Goal: Information Seeking & Learning: Understand process/instructions

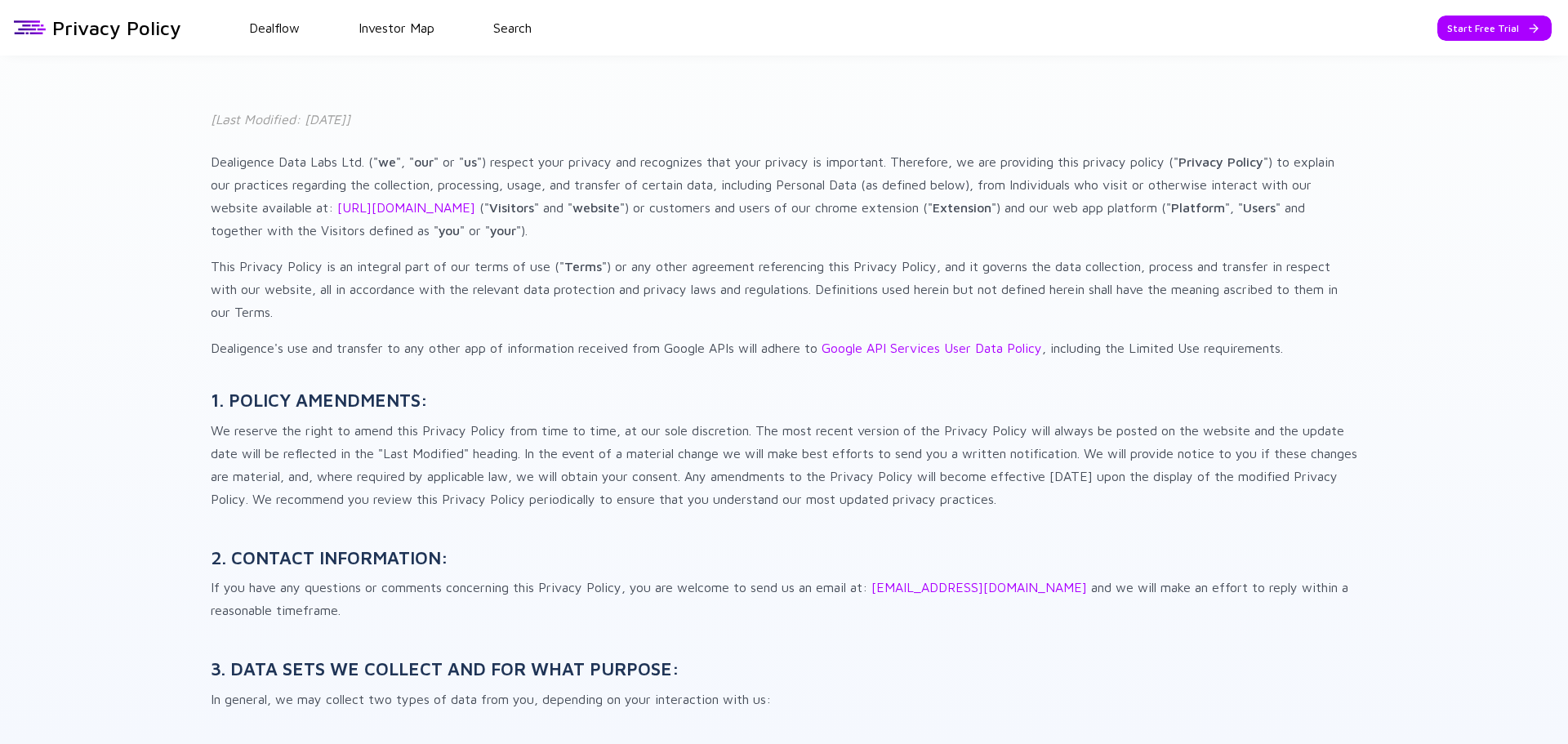
scroll to position [6956, 0]
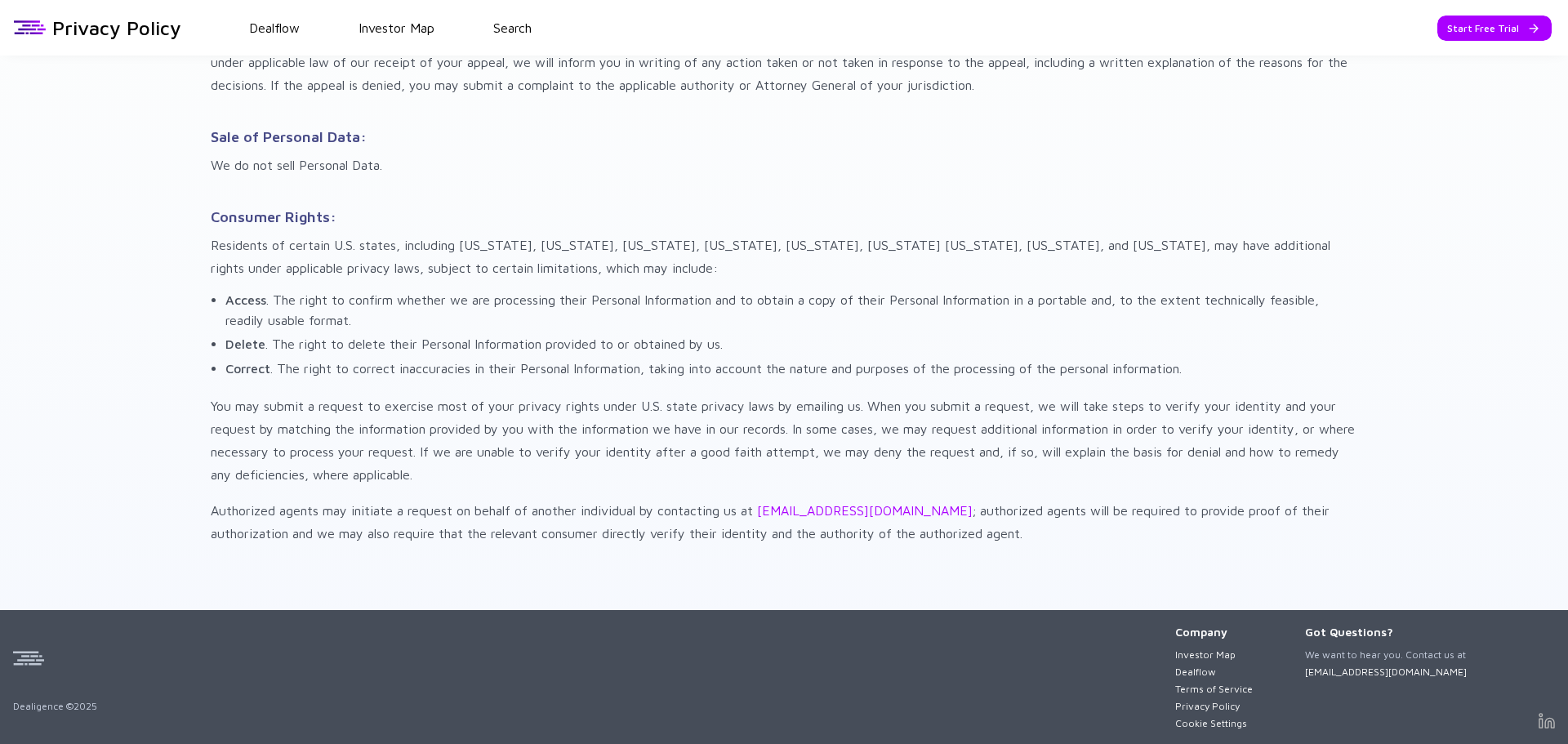
click at [940, 537] on p "Authorized agents may initiate a request on behalf of another individual by con…" at bounding box center [784, 522] width 1147 height 46
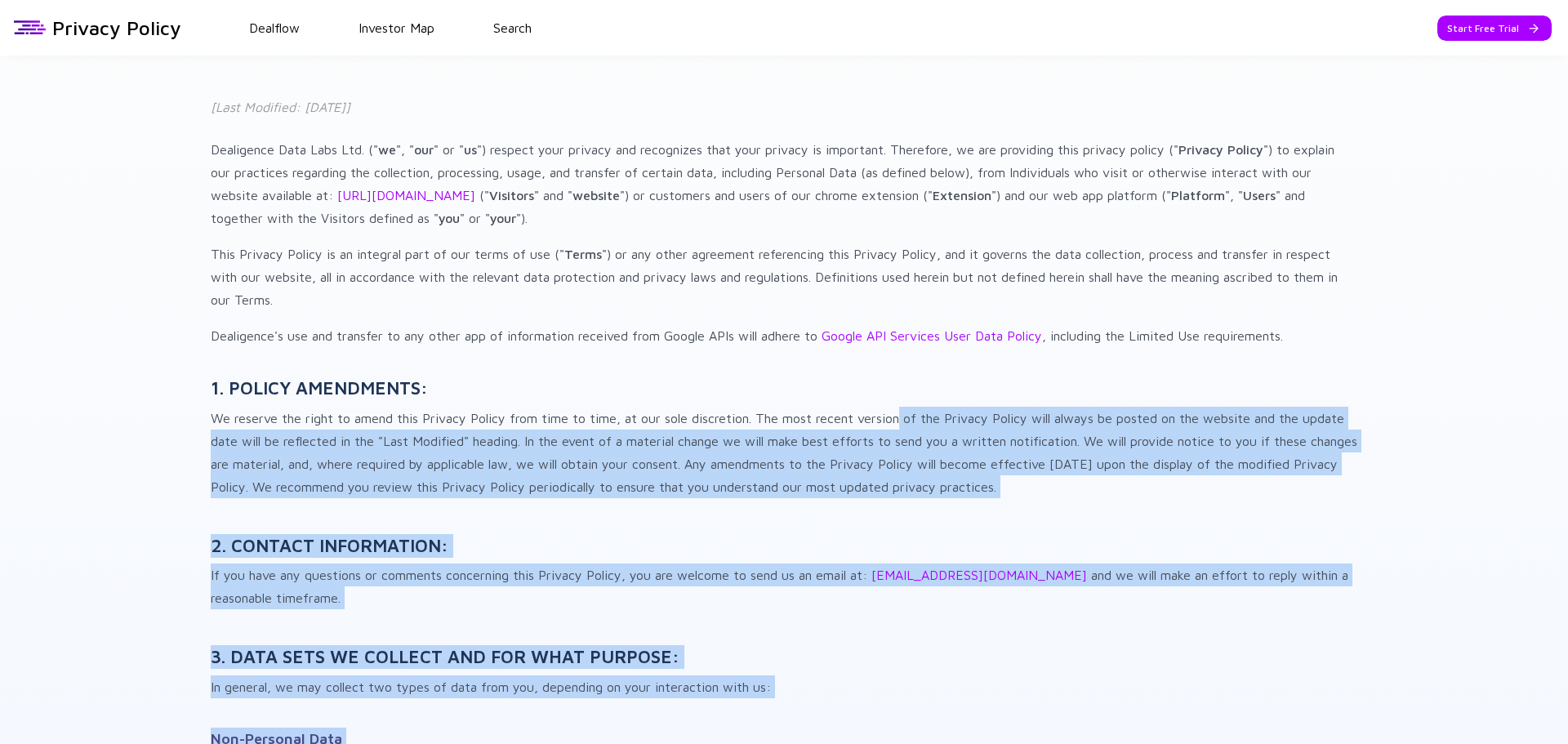
scroll to position [0, 0]
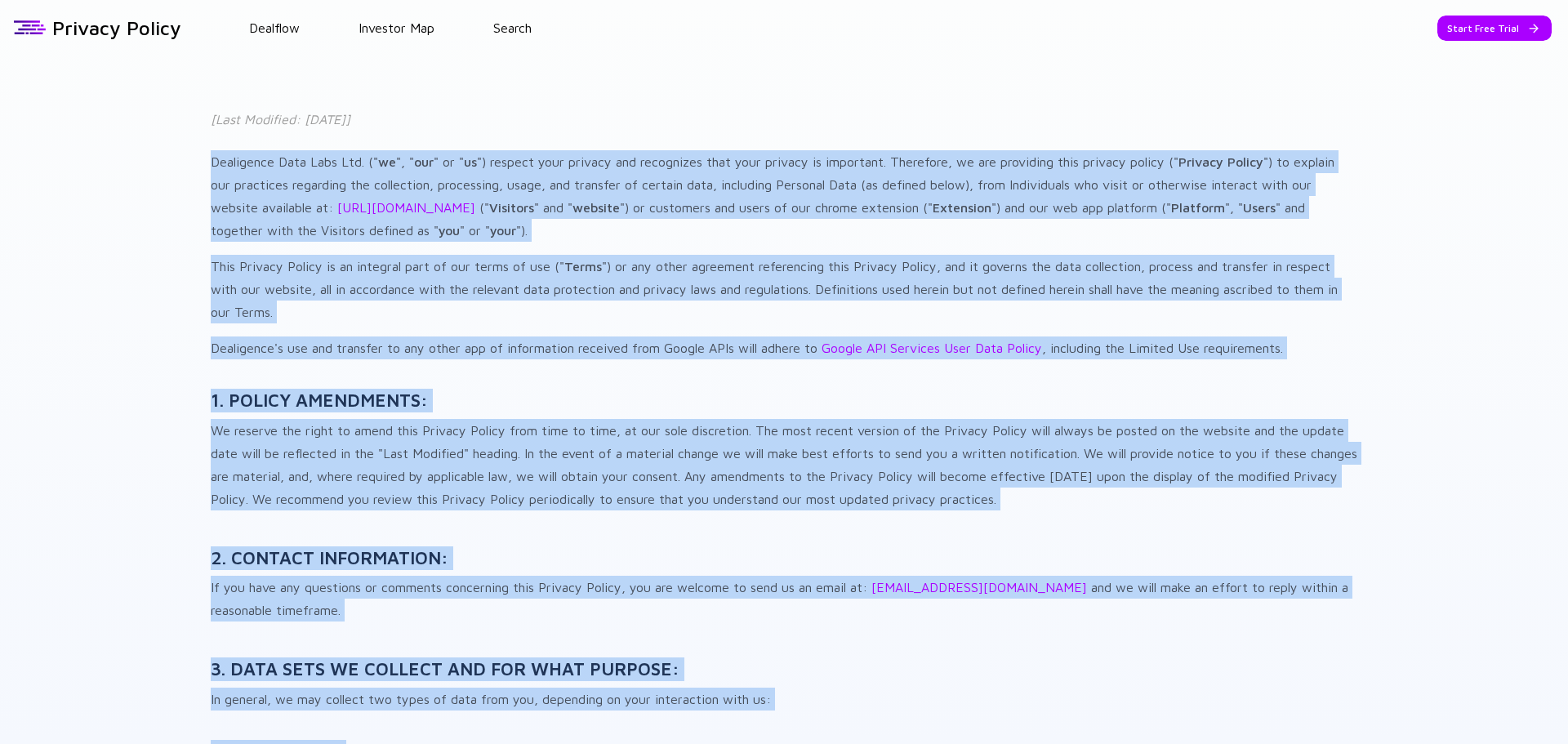
drag, startPoint x: 940, startPoint y: 537, endPoint x: 153, endPoint y: 153, distance: 875.7
copy div "Dealigence Data Labs Ltd. (" we ", " our " or " us ") respect your privacy and …"
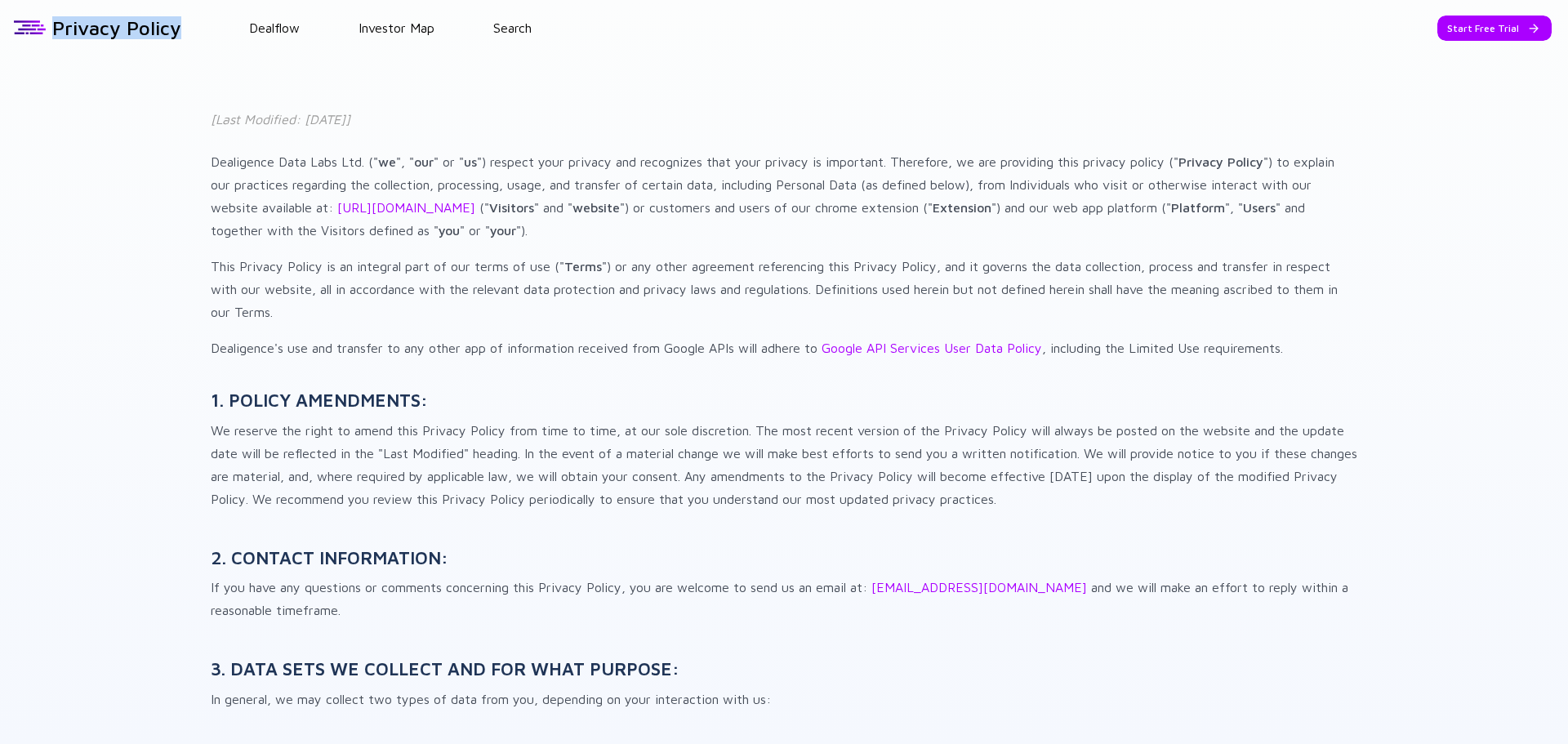
drag, startPoint x: 53, startPoint y: 30, endPoint x: 177, endPoint y: 31, distance: 124.0
click at [177, 31] on h1 "Privacy Policy" at bounding box center [117, 27] width 129 height 23
copy h1 "Privacy Policy"
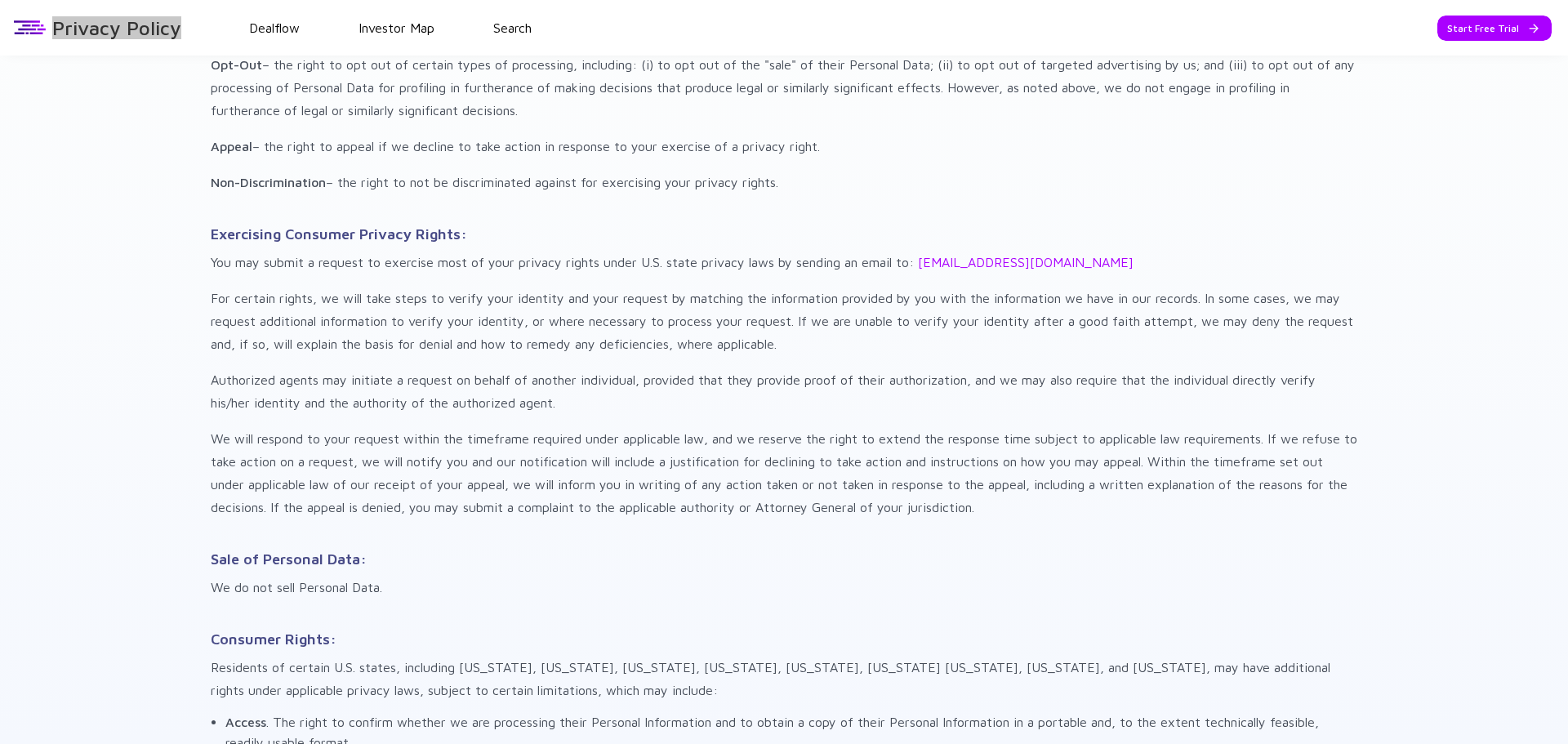
scroll to position [6956, 0]
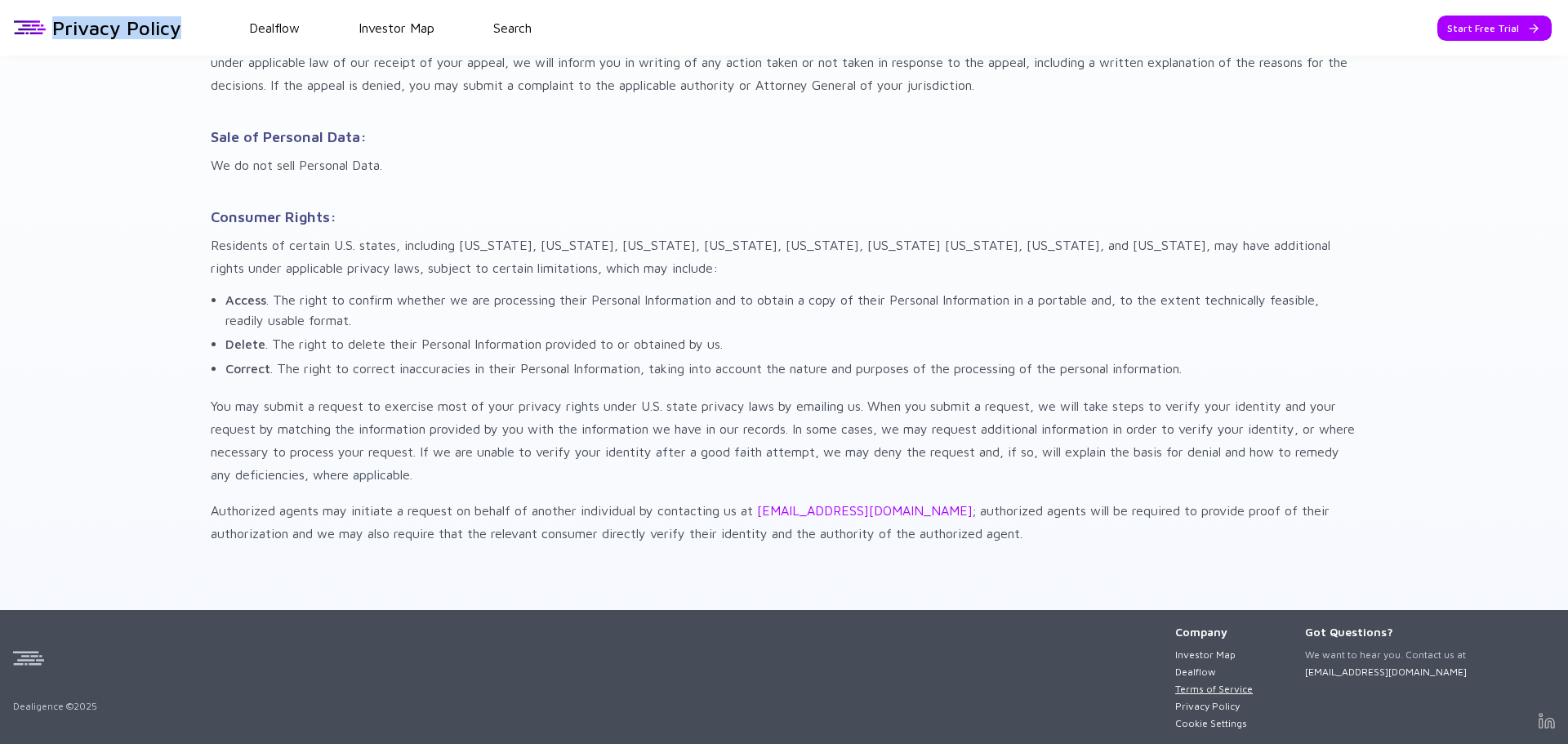
click at [1221, 684] on link "Terms of Service" at bounding box center [1214, 689] width 77 height 12
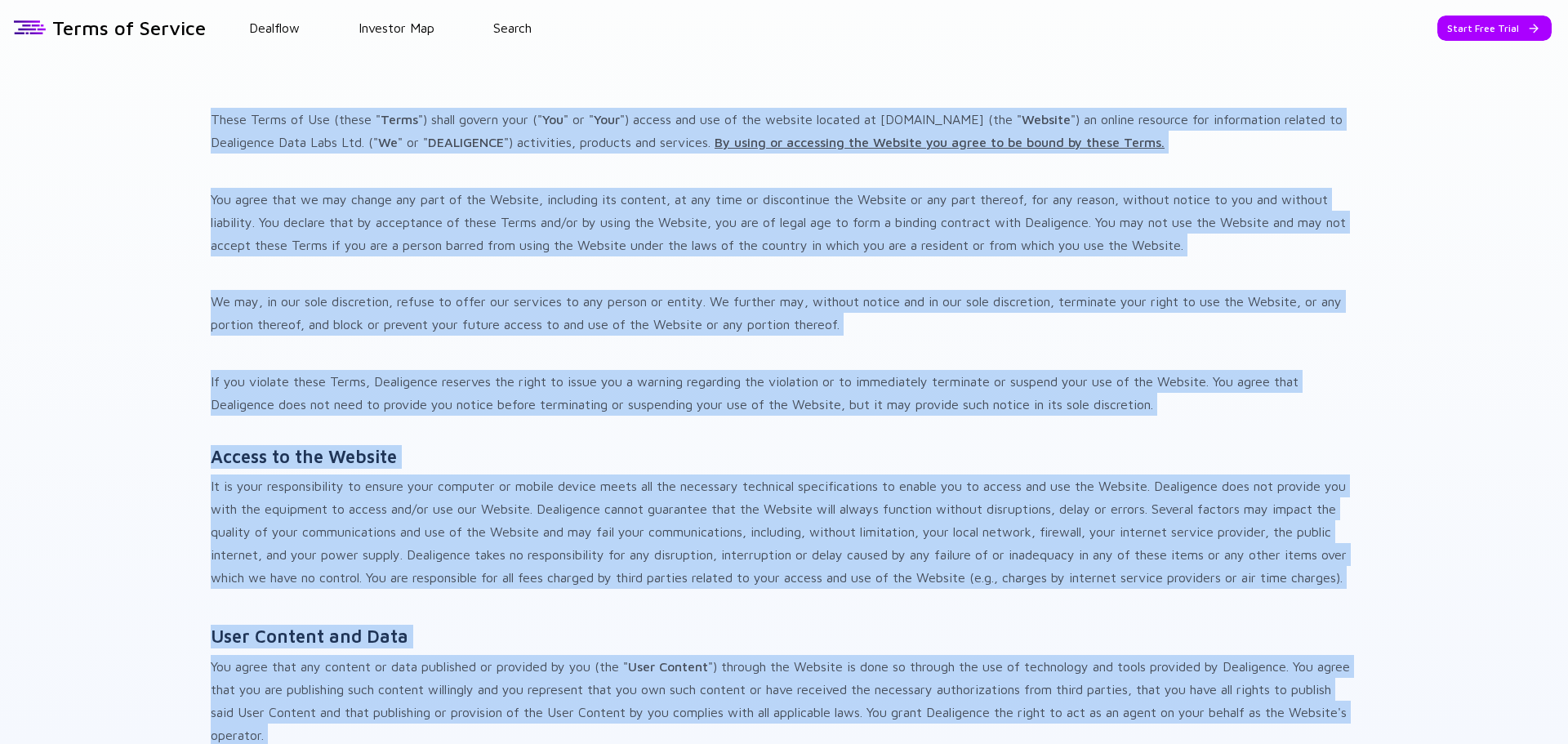
drag, startPoint x: 499, startPoint y: 541, endPoint x: 194, endPoint y: 103, distance: 533.7
copy div "These Terms of Use (these " Terms ") shall govern your (" You " or " Your ") ac…"
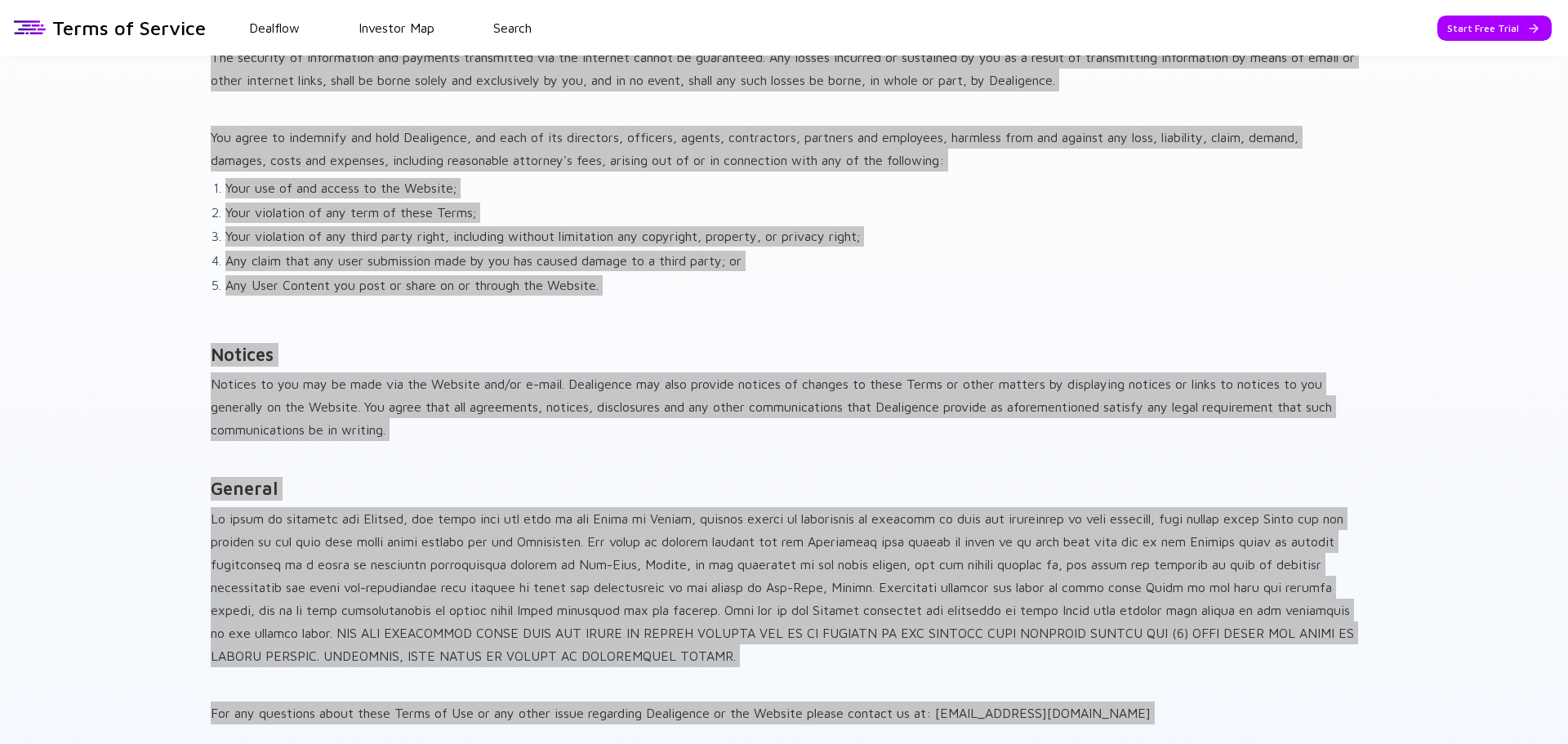
scroll to position [4121, 0]
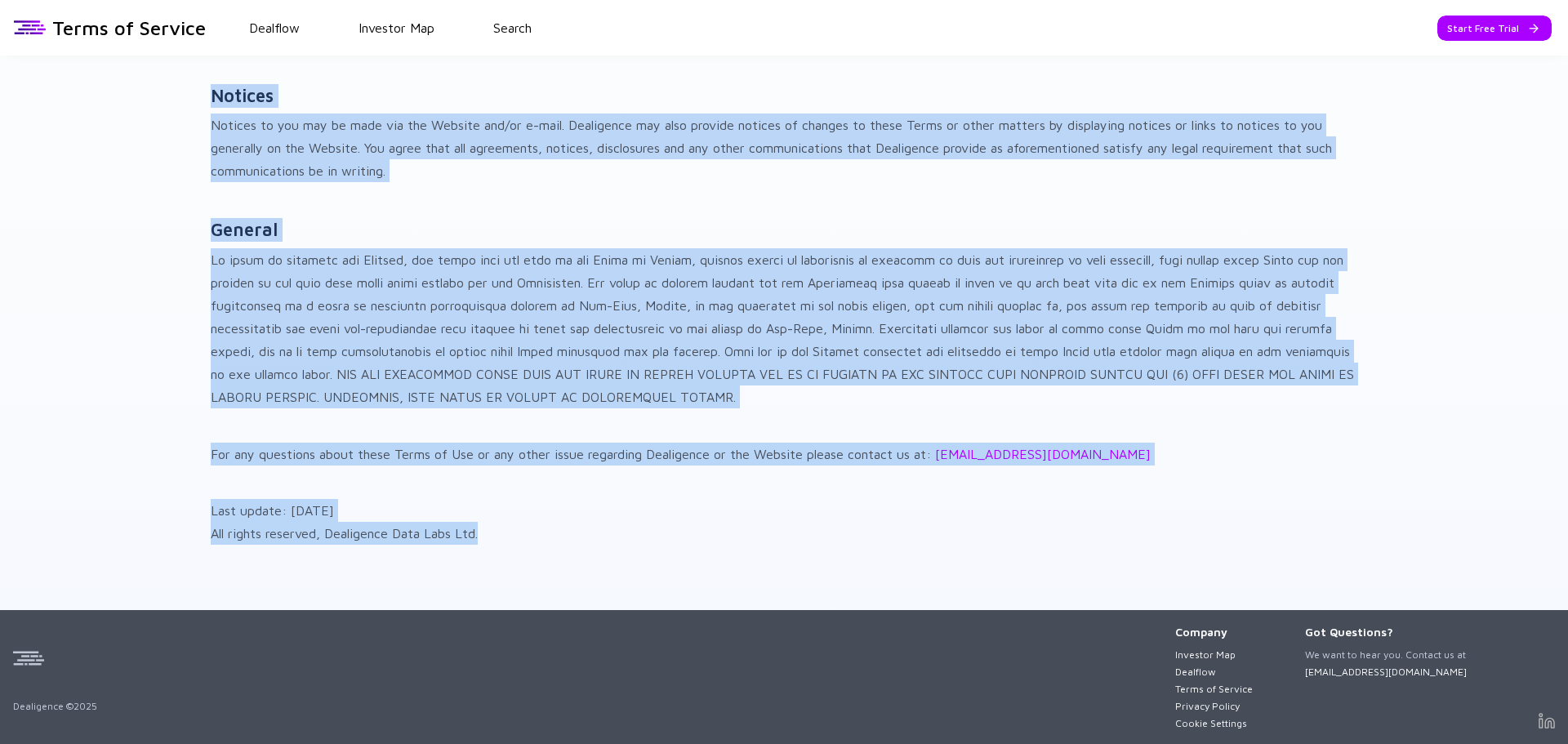
click at [763, 389] on p at bounding box center [784, 328] width 1147 height 160
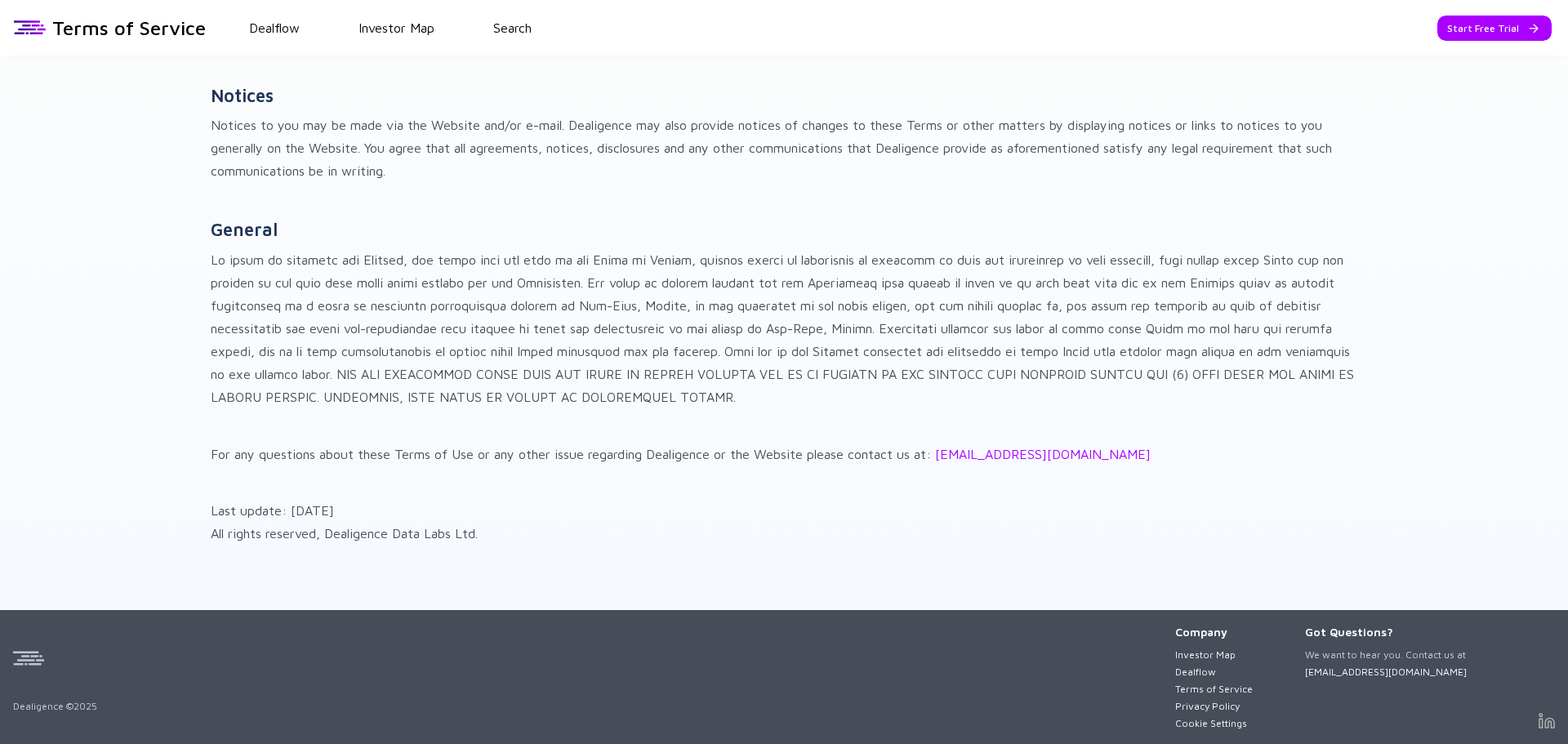
click at [1204, 311] on p at bounding box center [784, 328] width 1147 height 160
